Goal: Transaction & Acquisition: Purchase product/service

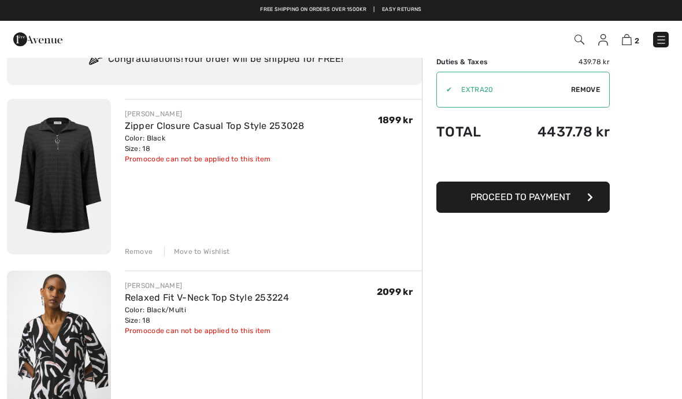
scroll to position [52, 0]
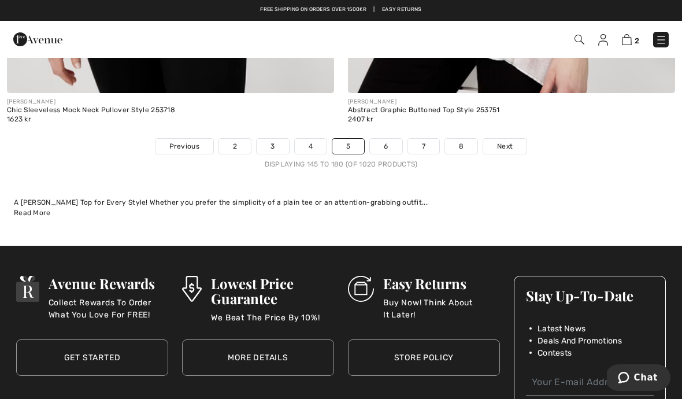
scroll to position [9982, 0]
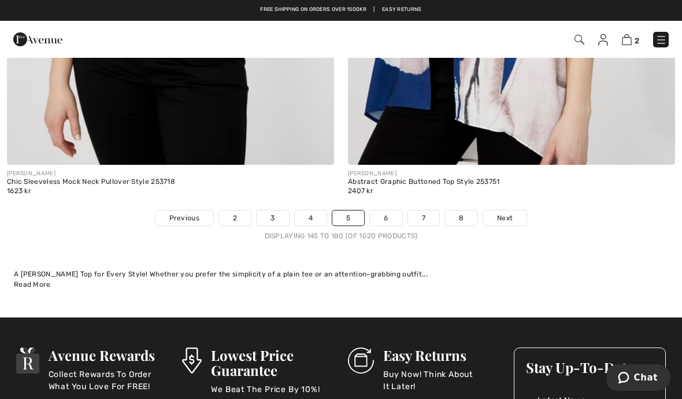
click at [511, 213] on span "Next" at bounding box center [505, 218] width 16 height 10
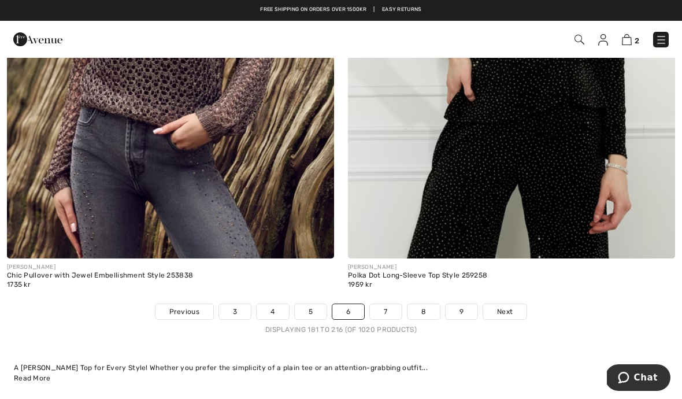
scroll to position [10003, 0]
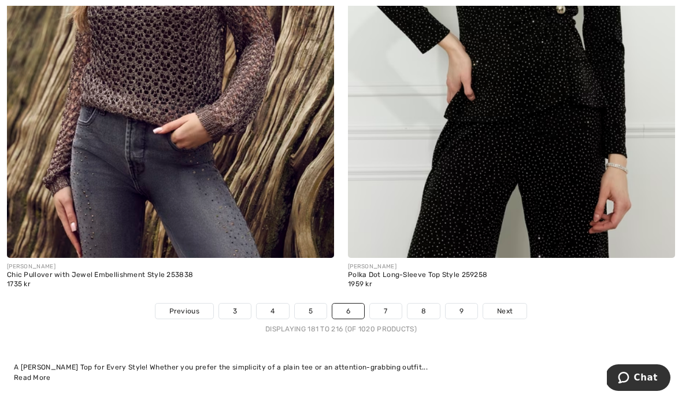
click at [502, 306] on span "Next" at bounding box center [505, 311] width 16 height 10
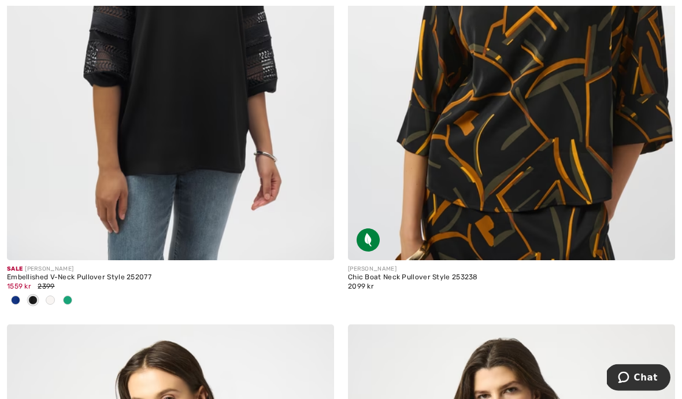
scroll to position [5448, 0]
click at [247, 164] on img at bounding box center [170, 14] width 327 height 491
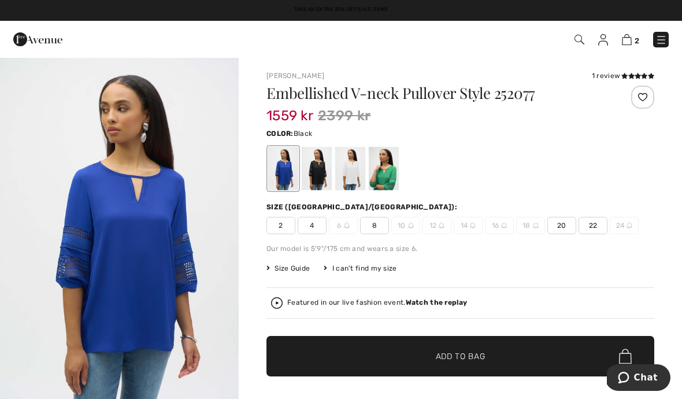
click at [316, 160] on div at bounding box center [317, 168] width 30 height 43
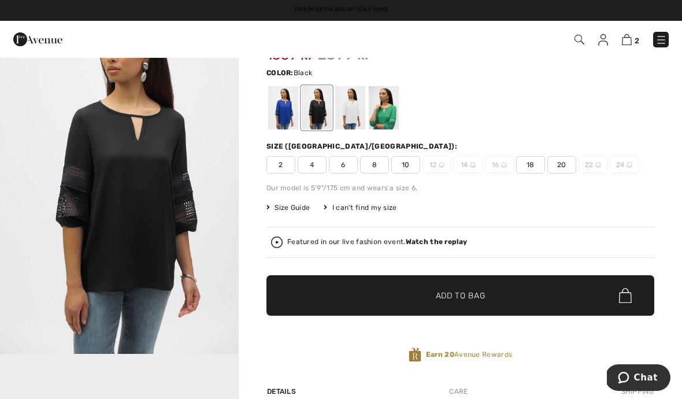
scroll to position [61, 0]
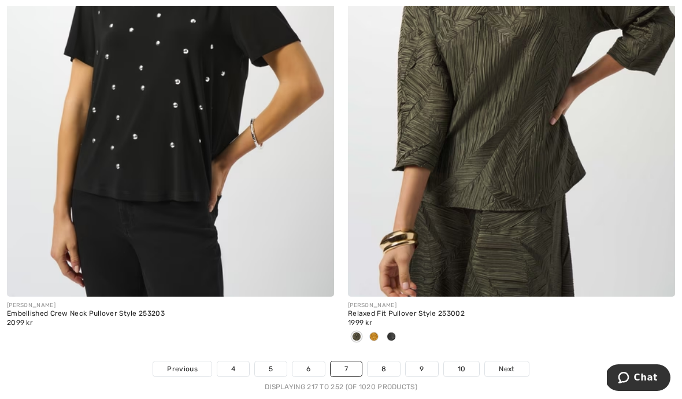
scroll to position [9854, 0]
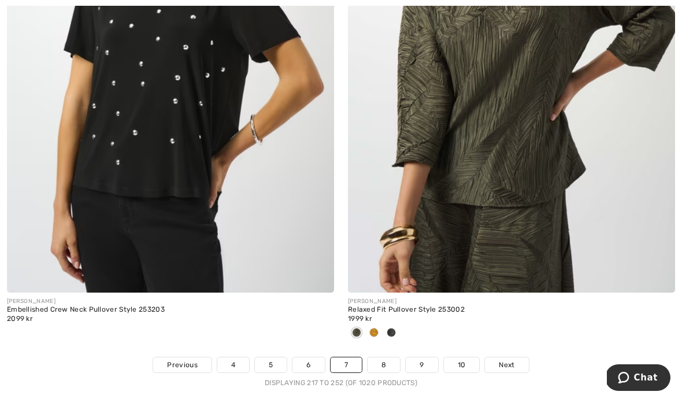
click at [501, 361] on span "Next" at bounding box center [507, 365] width 16 height 10
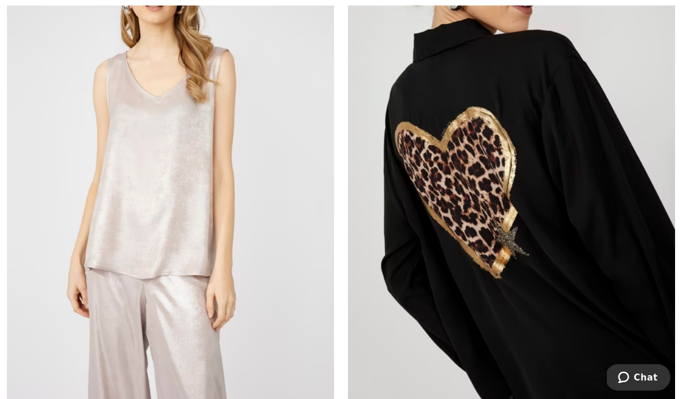
scroll to position [9224, 0]
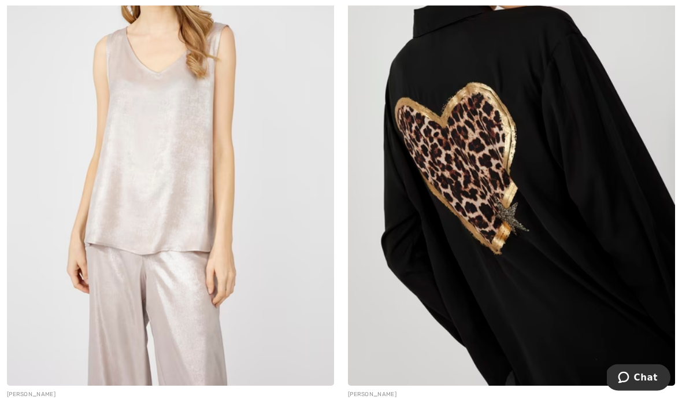
click at [529, 306] on img at bounding box center [511, 140] width 327 height 491
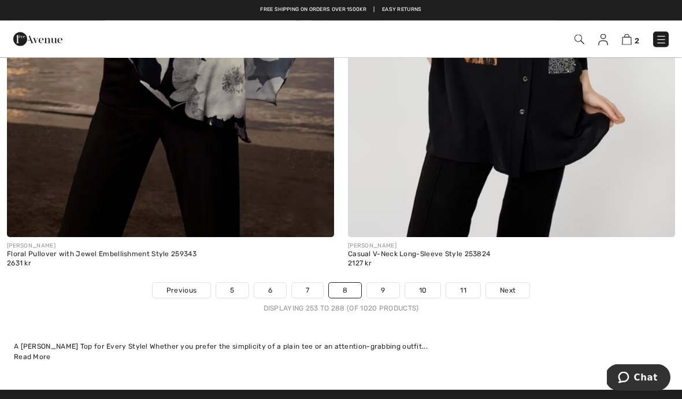
scroll to position [9910, 0]
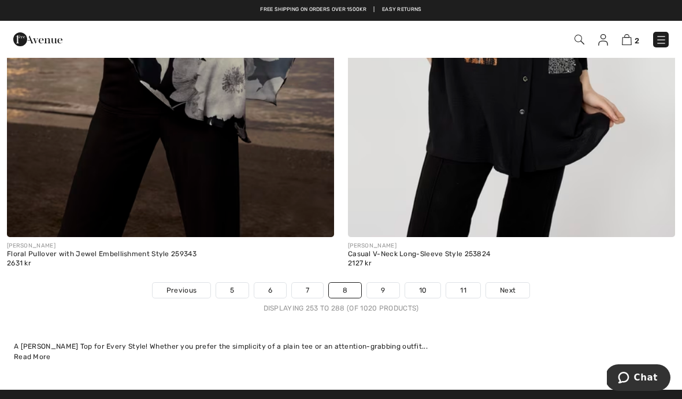
click at [507, 287] on span "Next" at bounding box center [508, 290] width 16 height 10
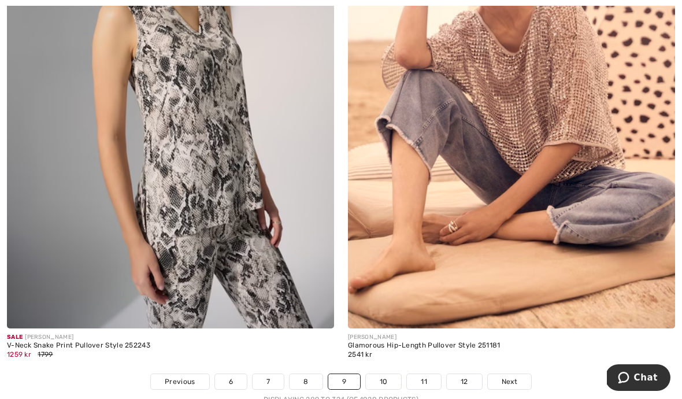
scroll to position [9818, 0]
click at [511, 377] on span "Next" at bounding box center [510, 382] width 16 height 10
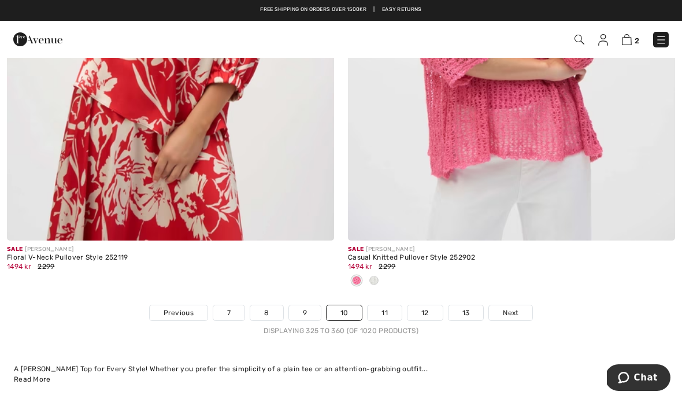
scroll to position [9965, 0]
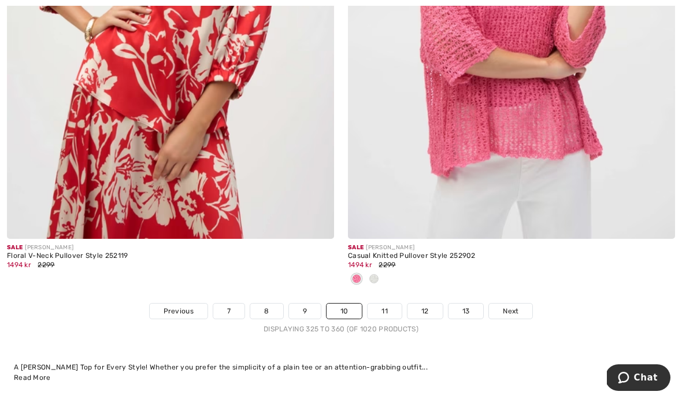
click at [515, 308] on link "Next" at bounding box center [510, 310] width 43 height 15
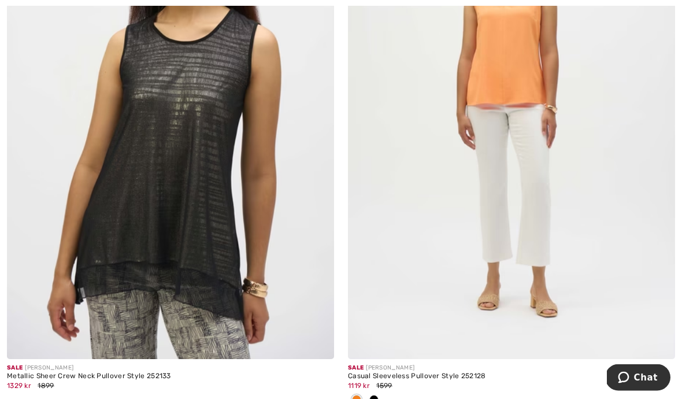
scroll to position [1432, 0]
click at [188, 307] on img at bounding box center [170, 113] width 327 height 491
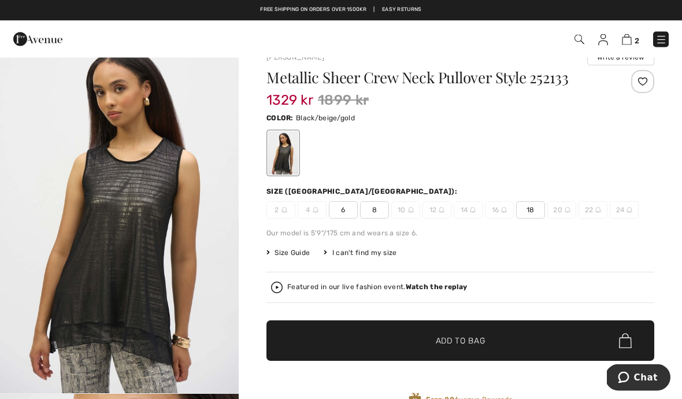
click at [531, 203] on span "18" at bounding box center [530, 210] width 29 height 17
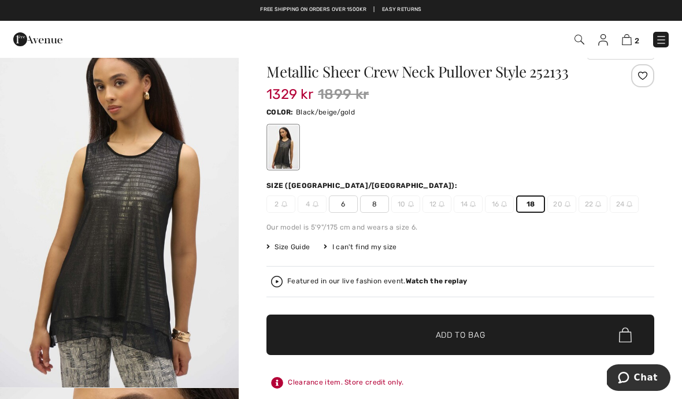
scroll to position [39, 0]
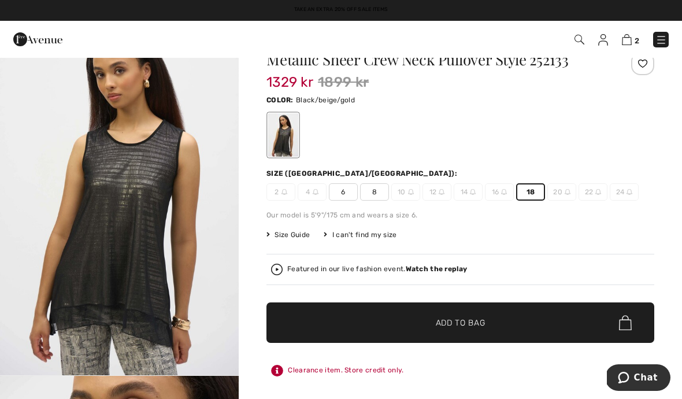
click at [497, 323] on span "✔ Added to Bag Add to Bag" at bounding box center [460, 322] width 388 height 40
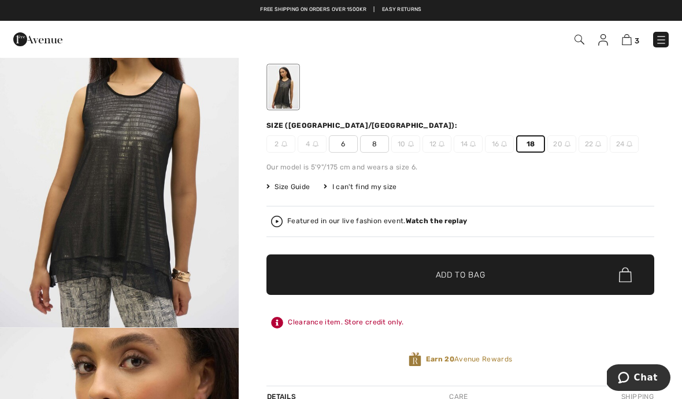
scroll to position [90, 0]
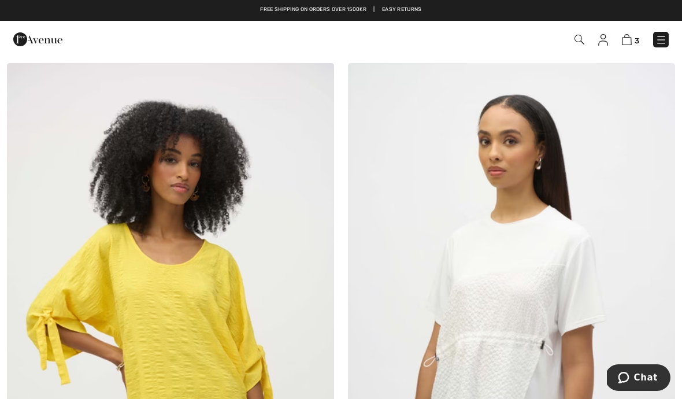
scroll to position [6283, 0]
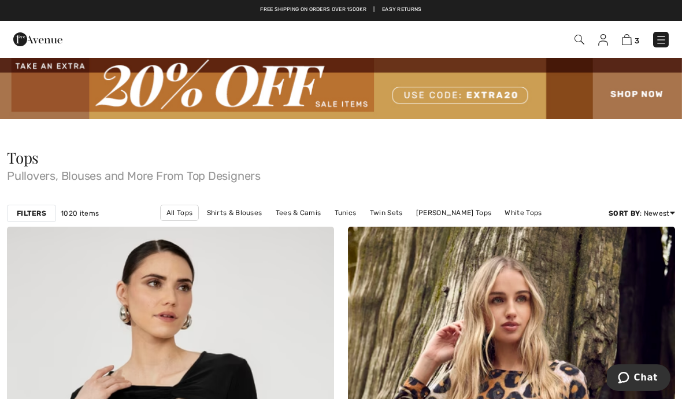
click at [655, 45] on img at bounding box center [661, 40] width 12 height 12
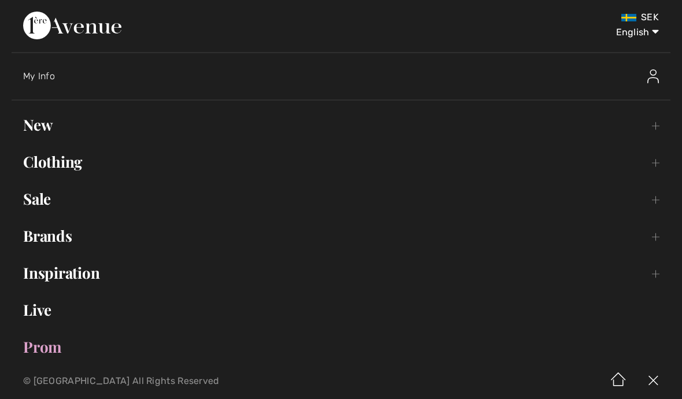
click at [55, 164] on link "Clothing Toggle submenu" at bounding box center [341, 161] width 659 height 25
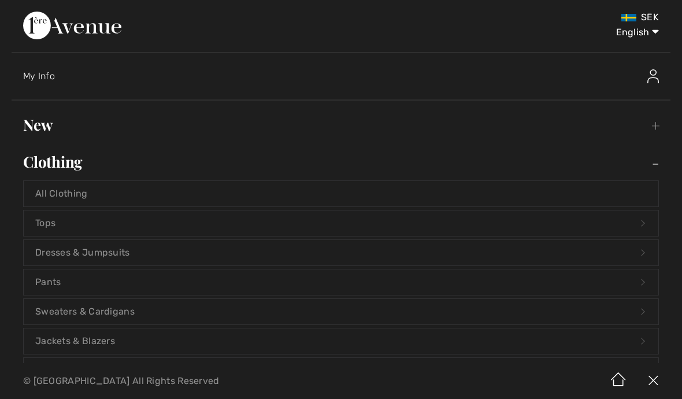
click at [112, 341] on link "Jackets & Blazers Open submenu" at bounding box center [341, 340] width 635 height 25
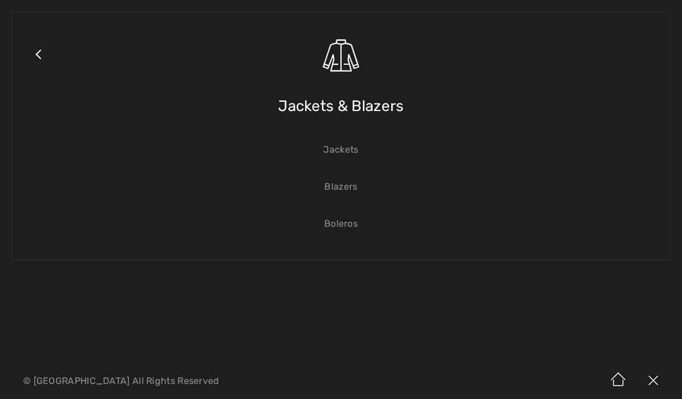
click at [659, 376] on img at bounding box center [653, 381] width 35 height 36
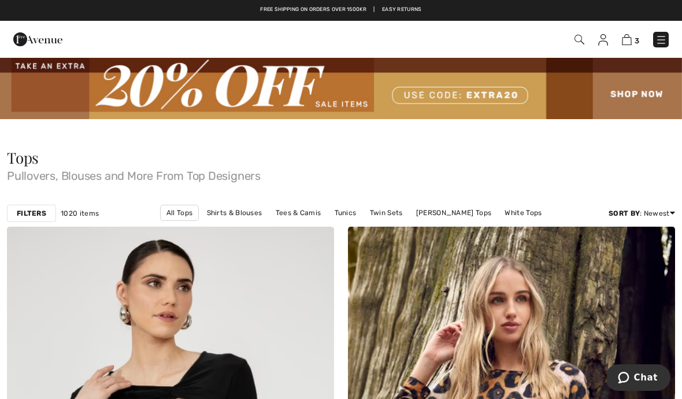
click at [655, 38] on img at bounding box center [661, 40] width 12 height 12
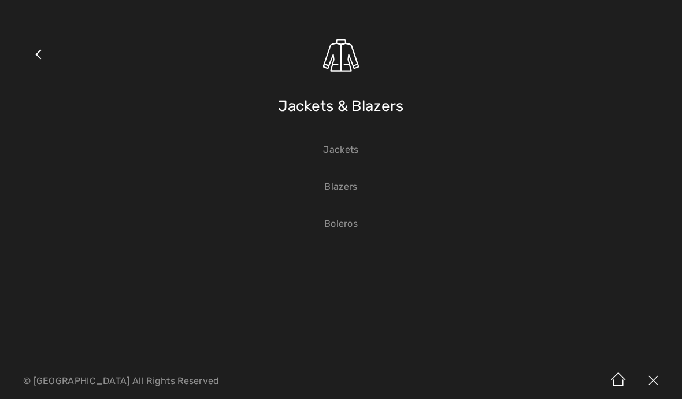
click at [335, 153] on link "Jackets" at bounding box center [341, 149] width 635 height 25
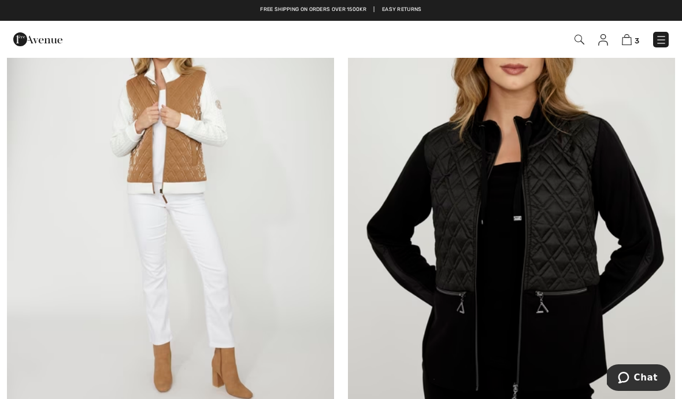
scroll to position [9728, 0]
